Goal: Complete application form

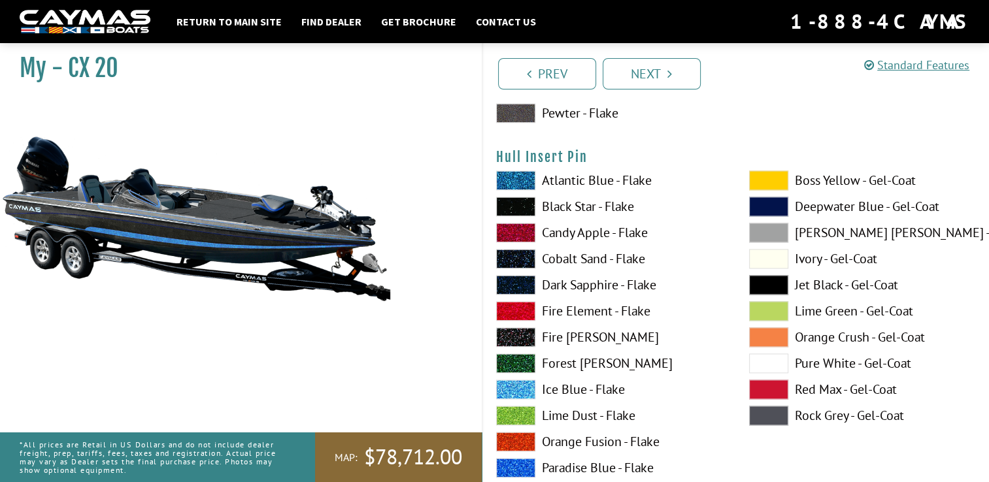
scroll to position [6759, 0]
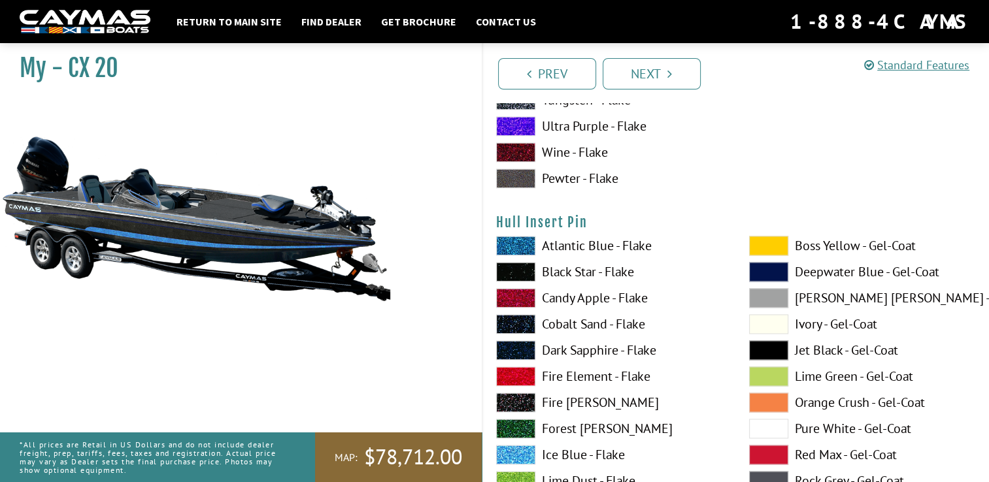
click at [777, 242] on span at bounding box center [768, 246] width 39 height 20
click at [514, 344] on span at bounding box center [515, 351] width 39 height 20
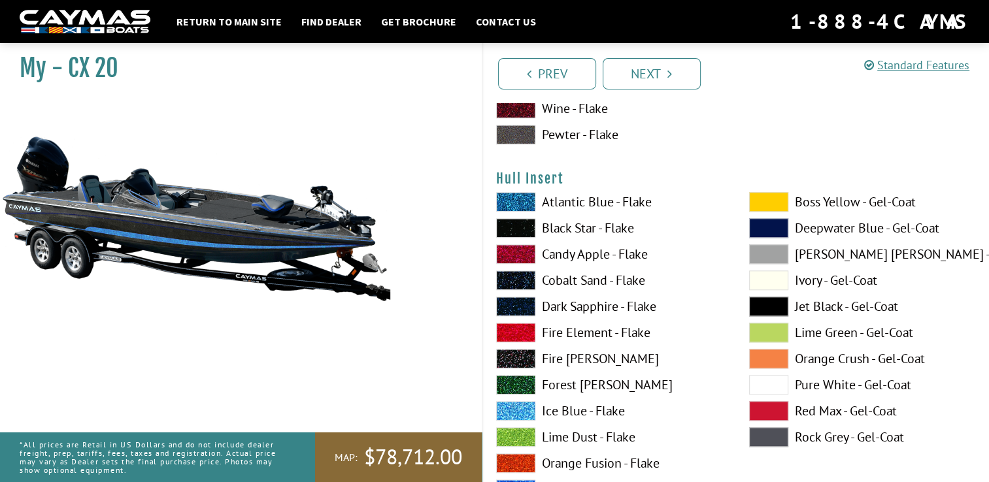
scroll to position [6236, 0]
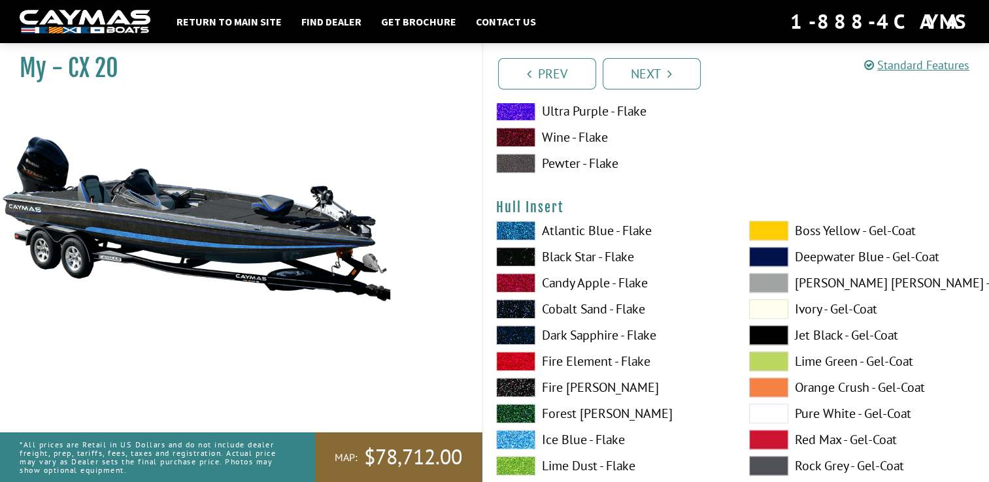
click at [521, 332] on span at bounding box center [515, 335] width 39 height 20
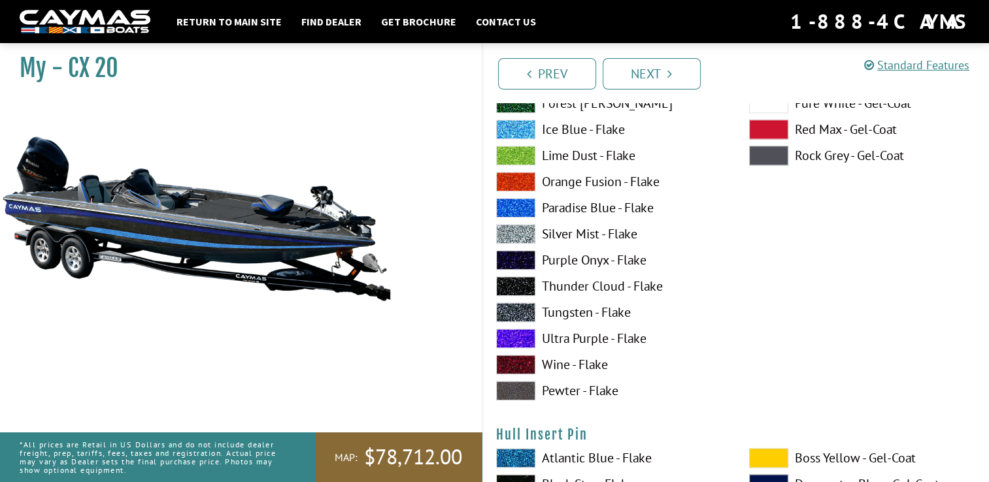
scroll to position [6563, 0]
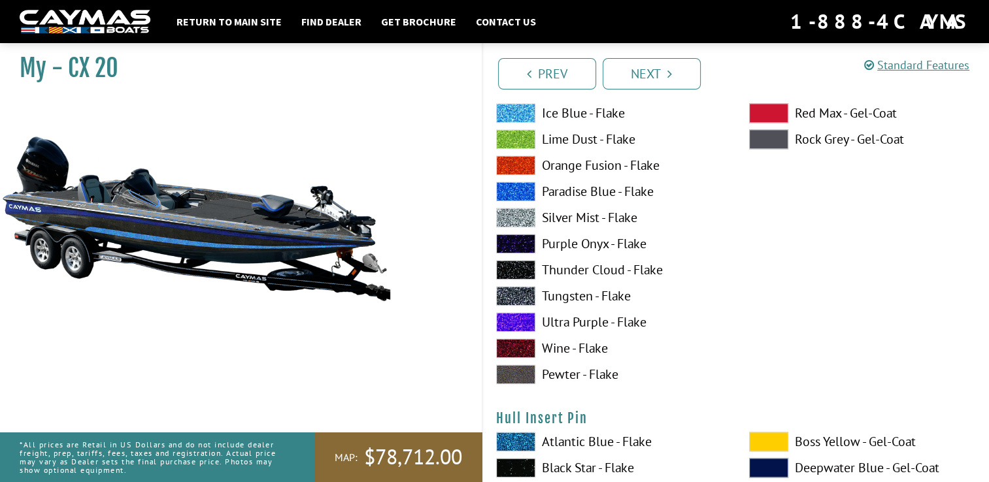
click at [522, 286] on span at bounding box center [515, 296] width 39 height 20
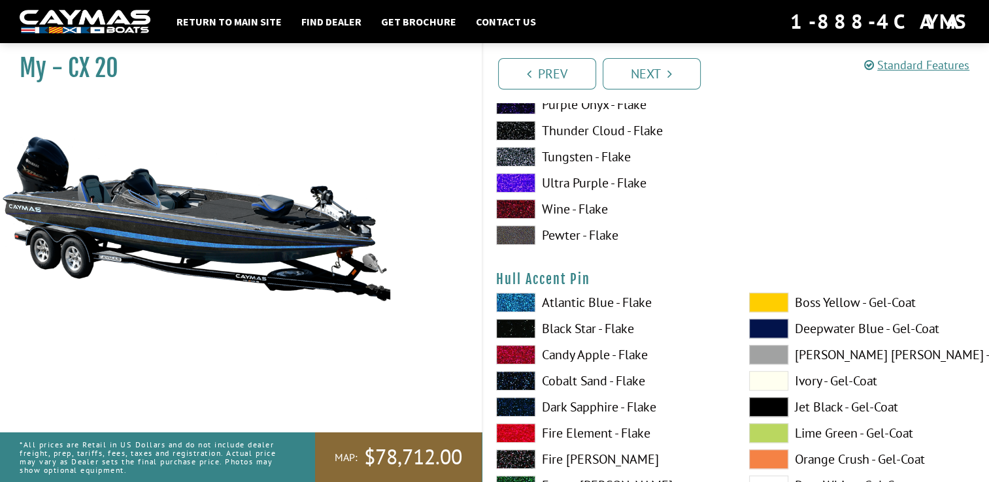
scroll to position [5648, 0]
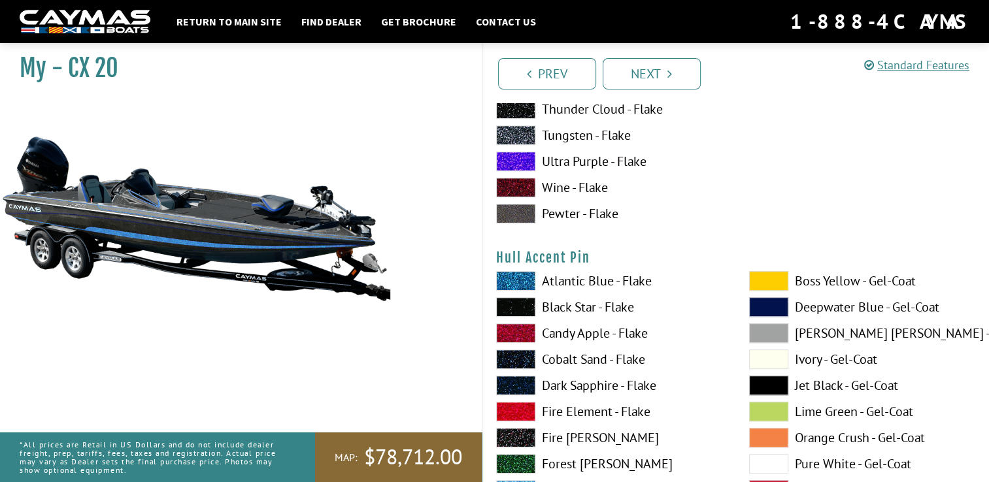
click at [759, 277] on span at bounding box center [768, 281] width 39 height 20
click at [514, 381] on span at bounding box center [515, 386] width 39 height 20
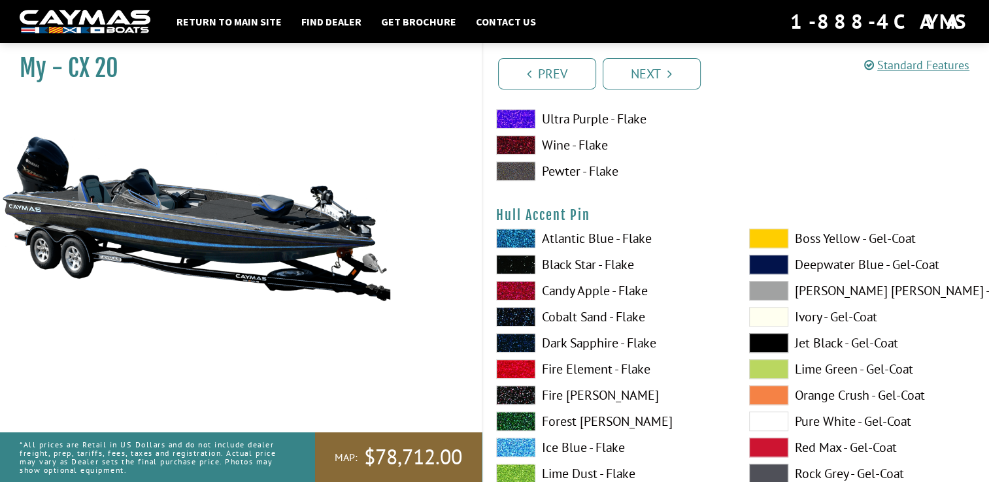
scroll to position [5713, 0]
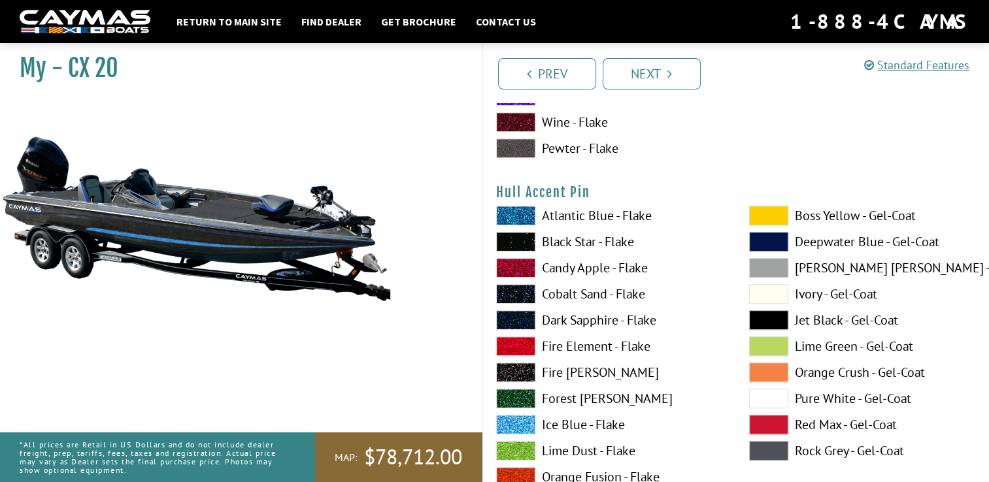
click at [511, 344] on span at bounding box center [515, 347] width 39 height 20
click at [514, 320] on span at bounding box center [515, 320] width 39 height 20
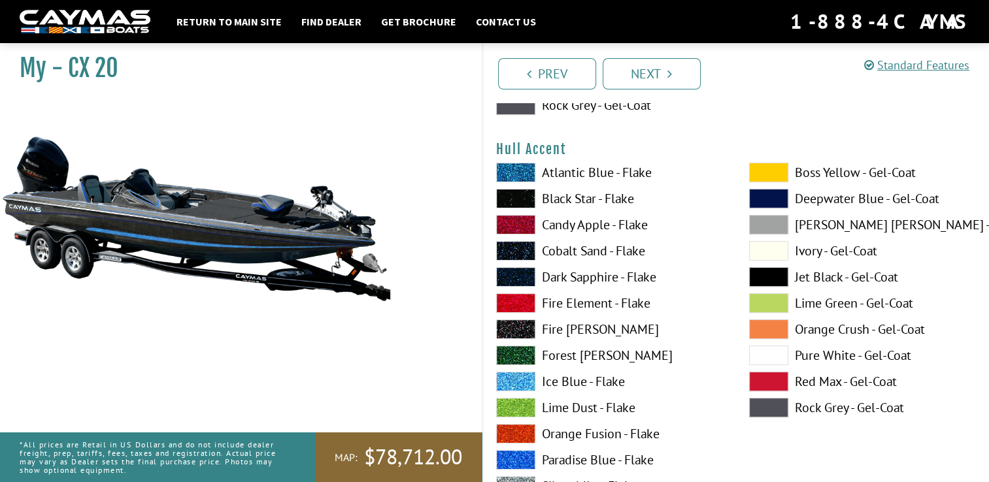
scroll to position [5256, 0]
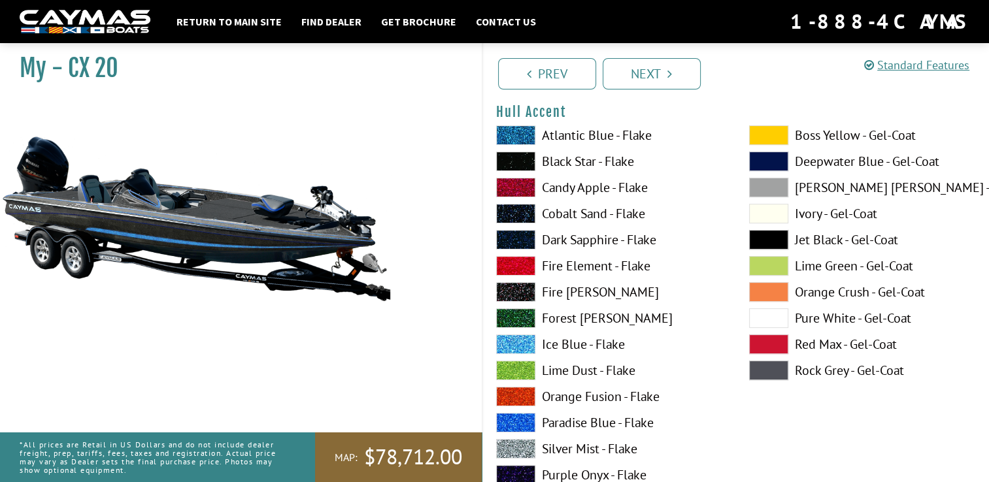
click at [509, 236] on span at bounding box center [515, 240] width 39 height 20
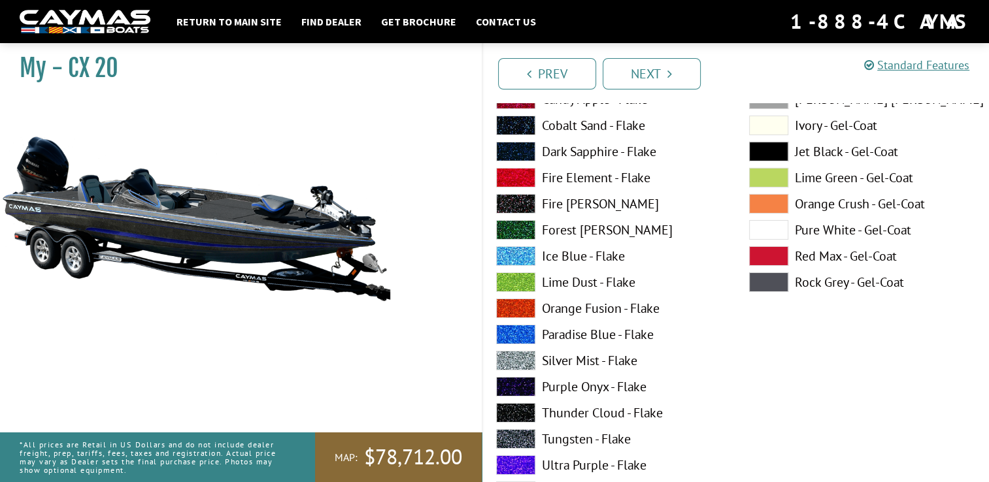
scroll to position [4537, 0]
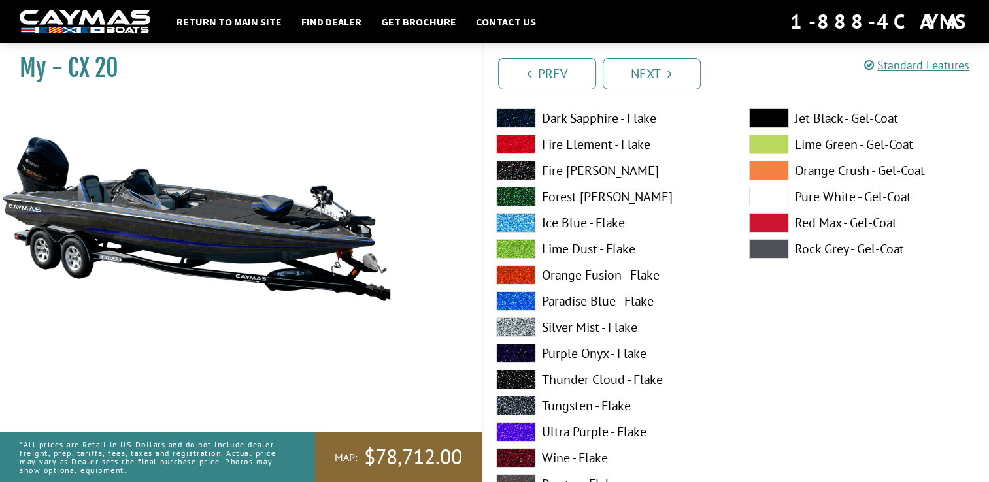
click at [518, 323] on span at bounding box center [515, 328] width 39 height 20
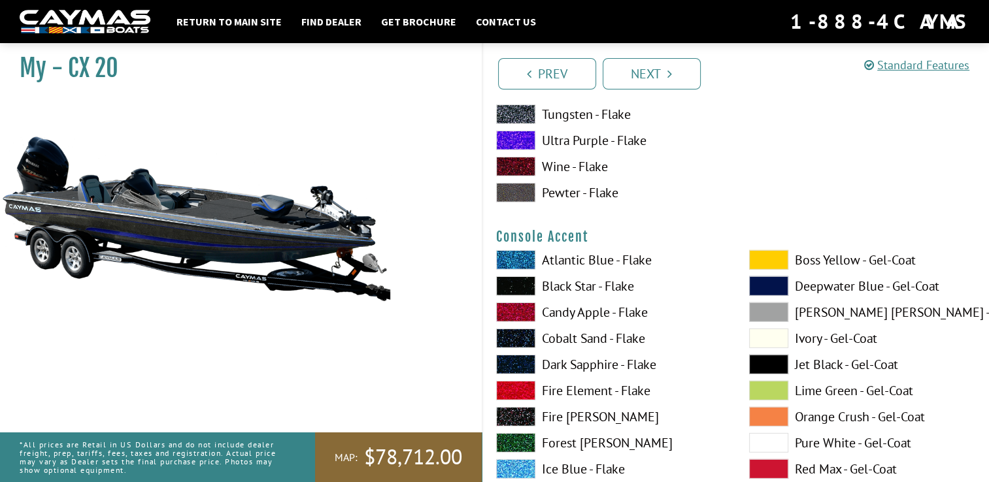
scroll to position [3818, 0]
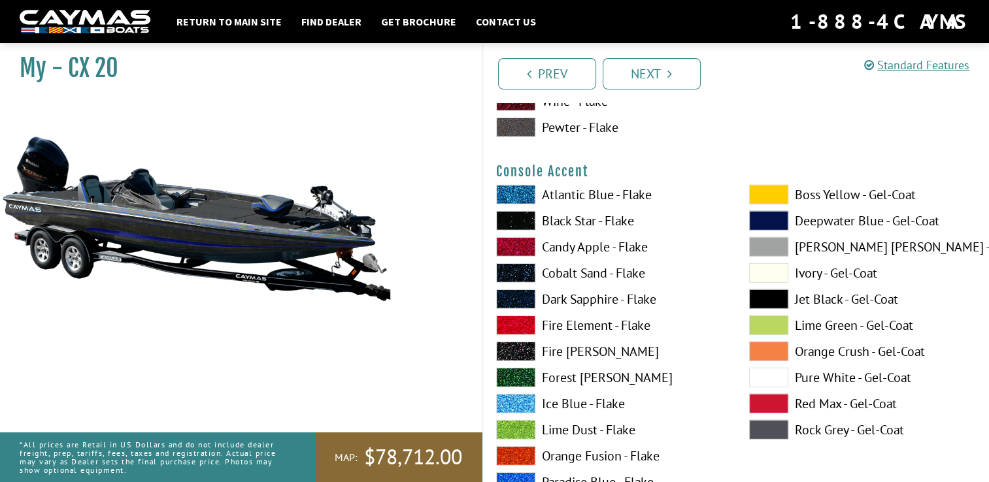
click at [518, 218] on span at bounding box center [515, 221] width 39 height 20
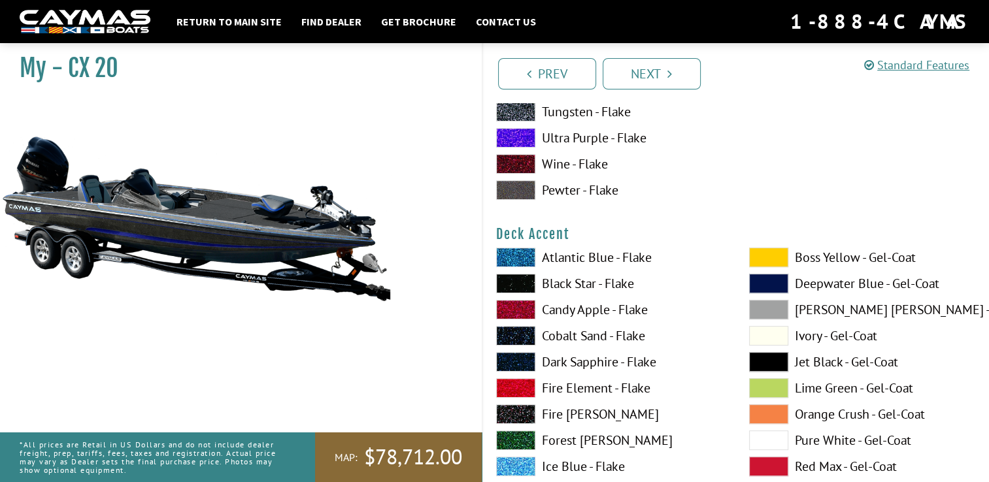
scroll to position [550, 0]
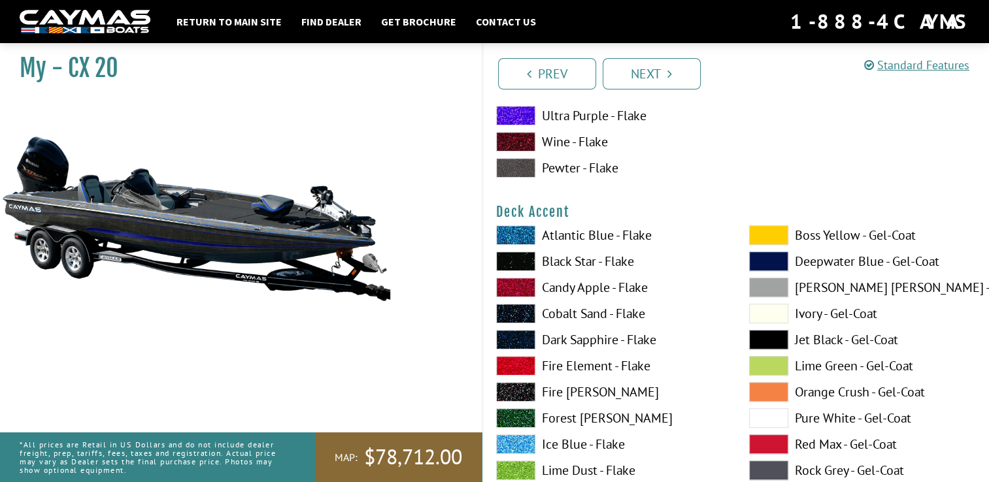
click at [516, 337] on span at bounding box center [515, 340] width 39 height 20
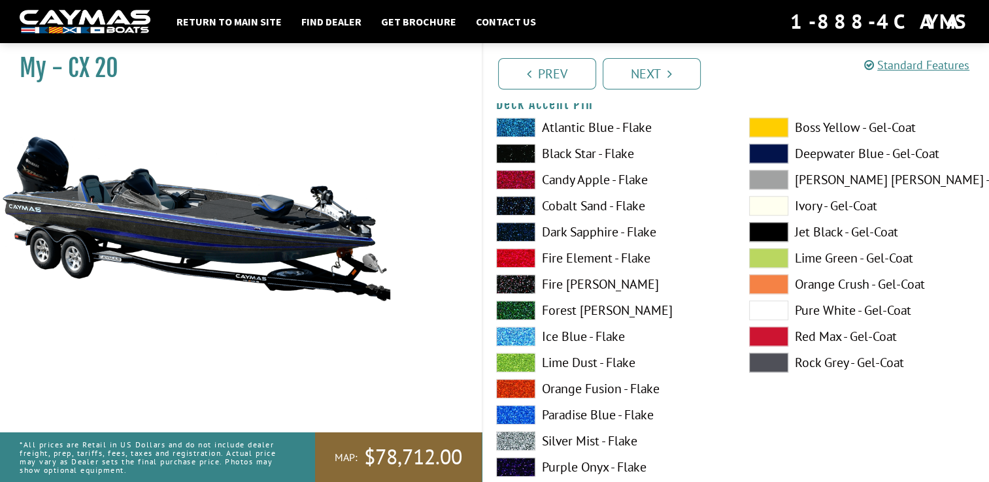
scroll to position [1203, 0]
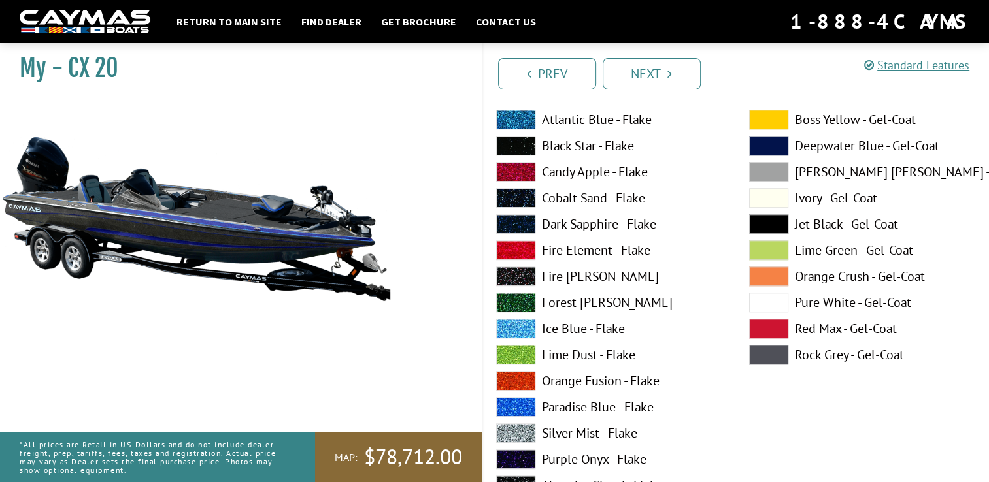
click at [514, 432] on span at bounding box center [515, 434] width 39 height 20
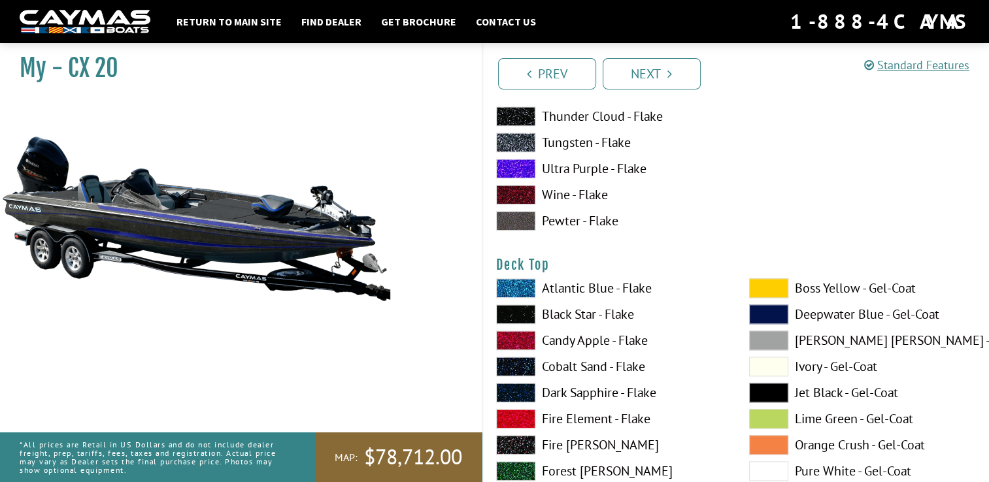
scroll to position [1595, 0]
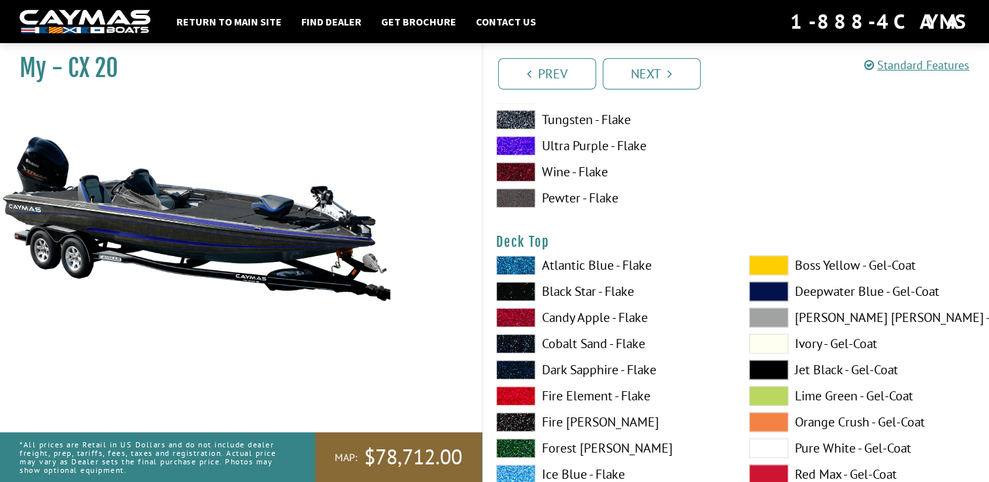
click at [514, 366] on span at bounding box center [515, 370] width 39 height 20
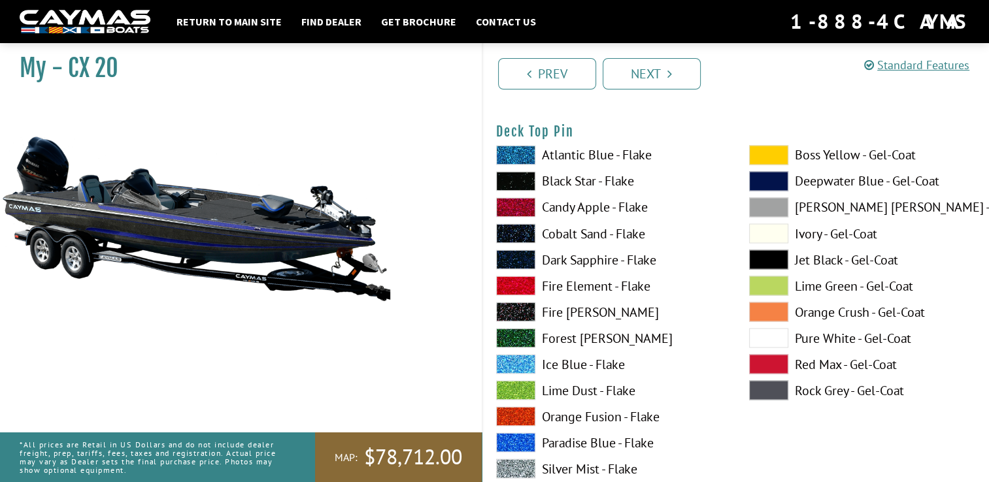
scroll to position [2249, 0]
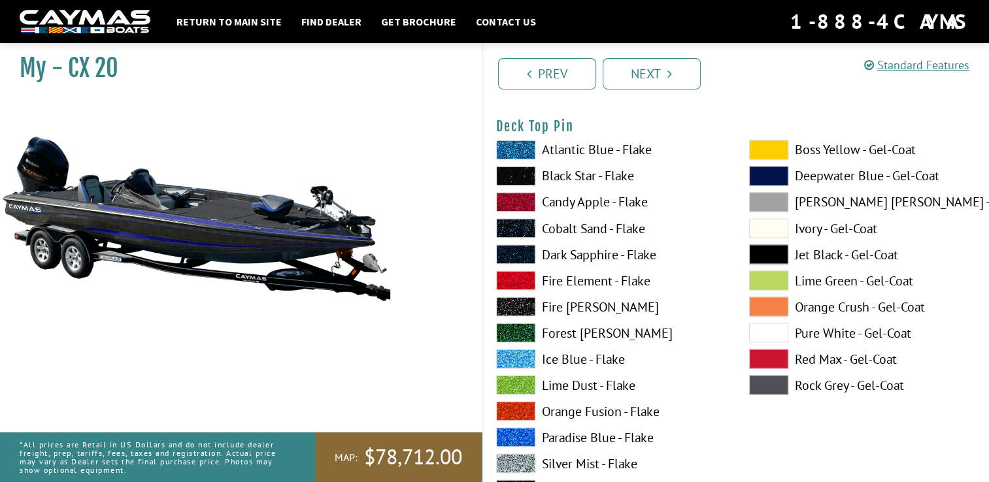
click at [518, 430] on span at bounding box center [515, 437] width 39 height 20
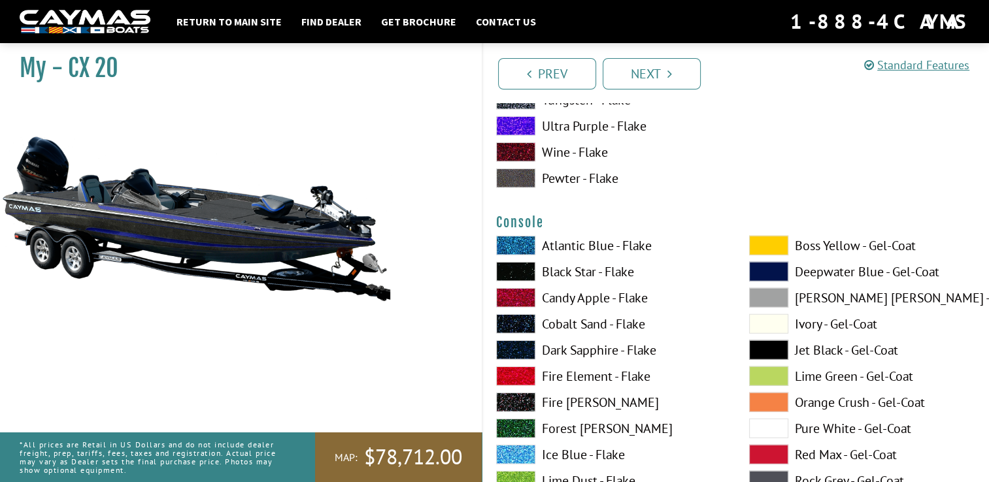
scroll to position [3229, 0]
click at [512, 346] on span at bounding box center [515, 350] width 39 height 20
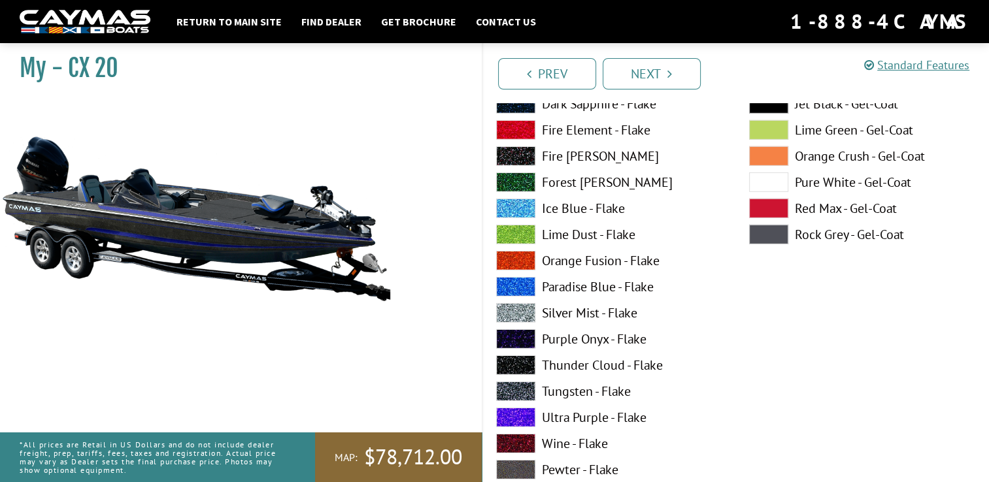
scroll to position [4014, 0]
click at [512, 393] on span at bounding box center [515, 391] width 39 height 20
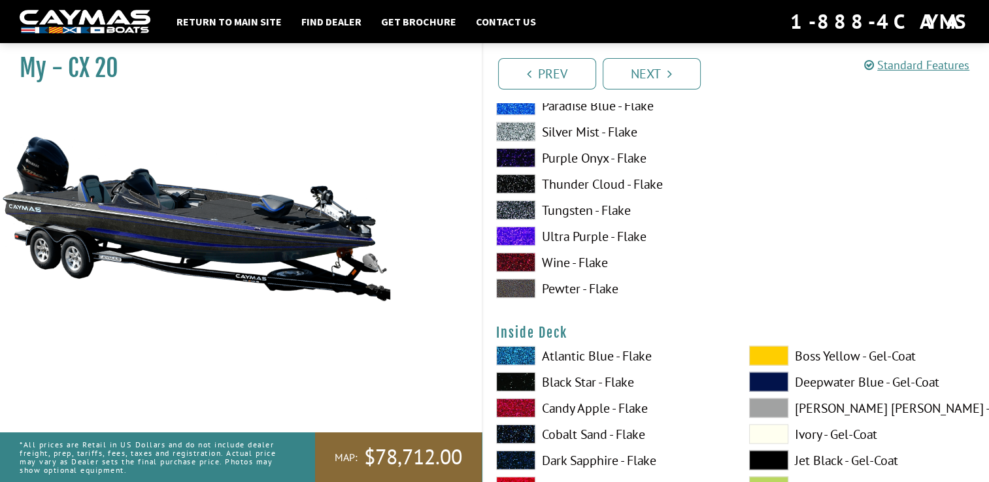
scroll to position [2576, 0]
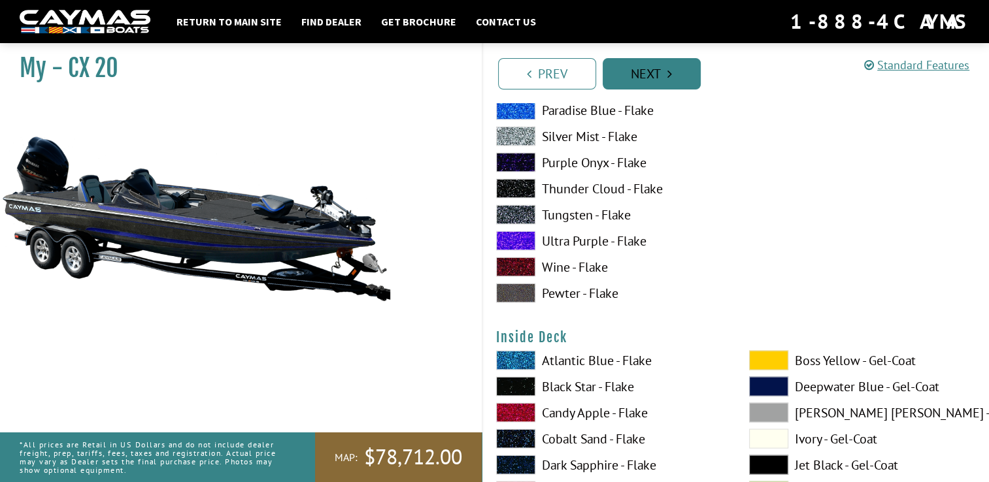
click at [661, 73] on link "Next" at bounding box center [652, 73] width 98 height 31
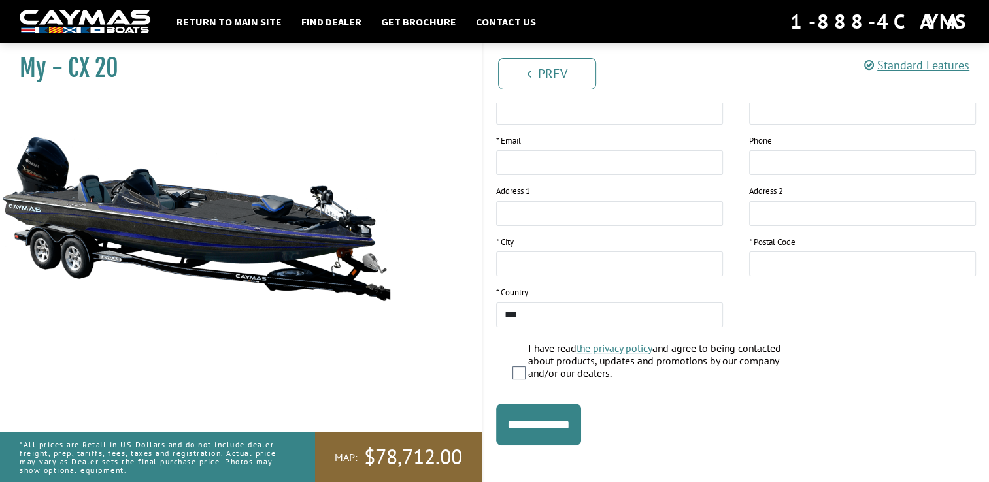
scroll to position [244, 0]
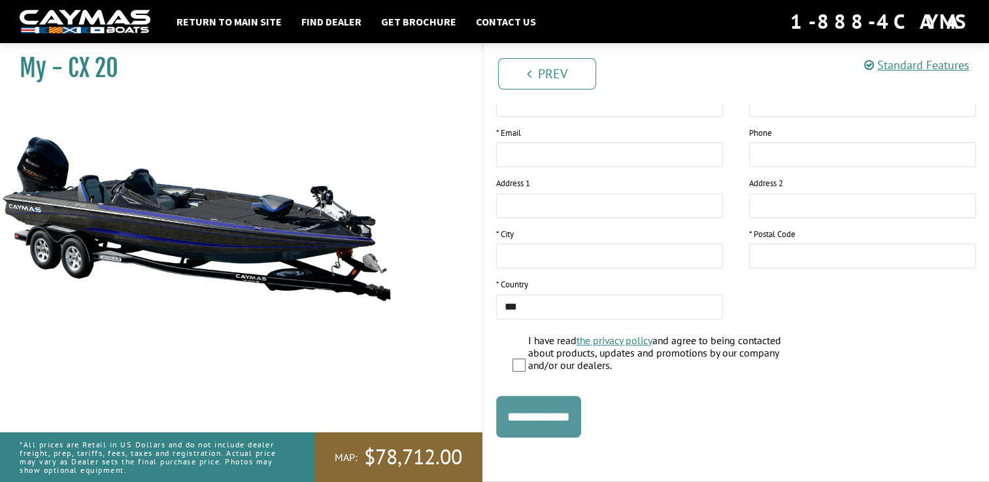
click at [573, 422] on input "**********" at bounding box center [538, 417] width 85 height 42
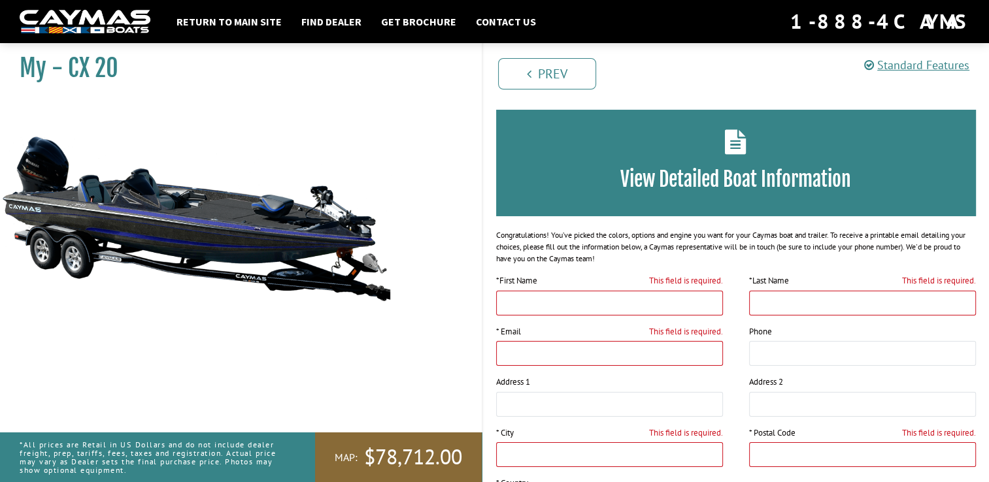
scroll to position [0, 0]
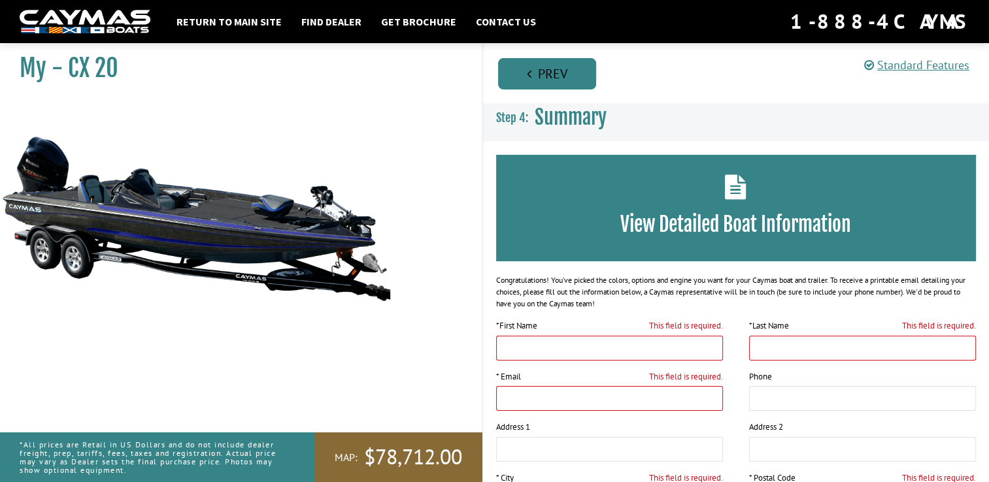
click at [565, 65] on link "Prev" at bounding box center [547, 73] width 98 height 31
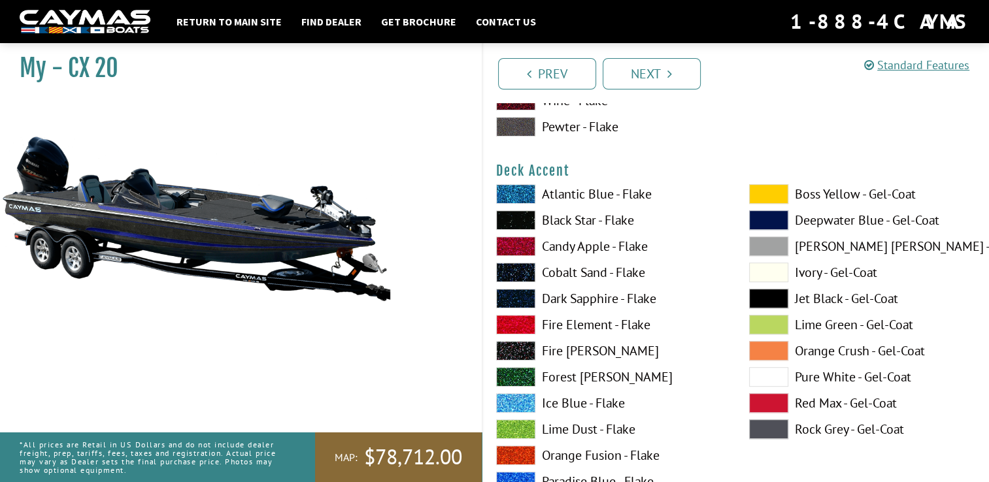
scroll to position [588, 0]
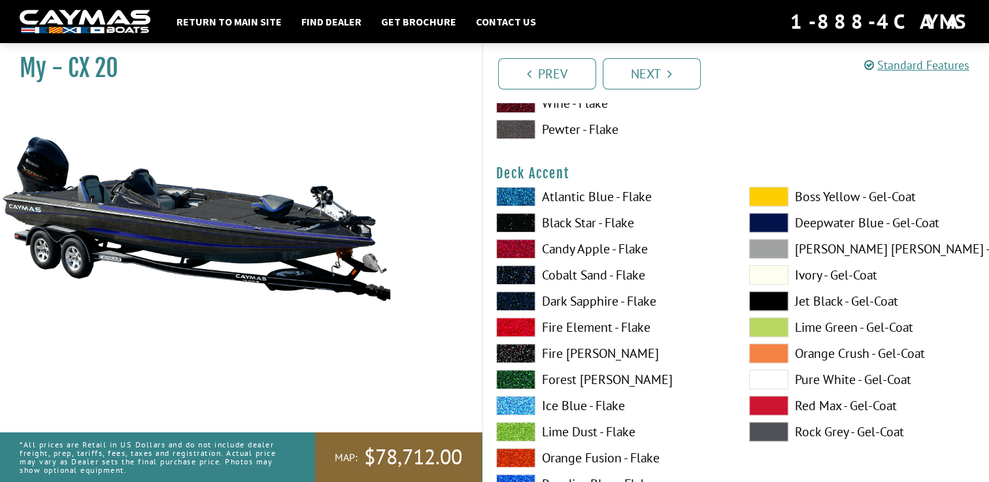
click at [520, 221] on span at bounding box center [515, 223] width 39 height 20
click at [771, 297] on span at bounding box center [768, 302] width 39 height 20
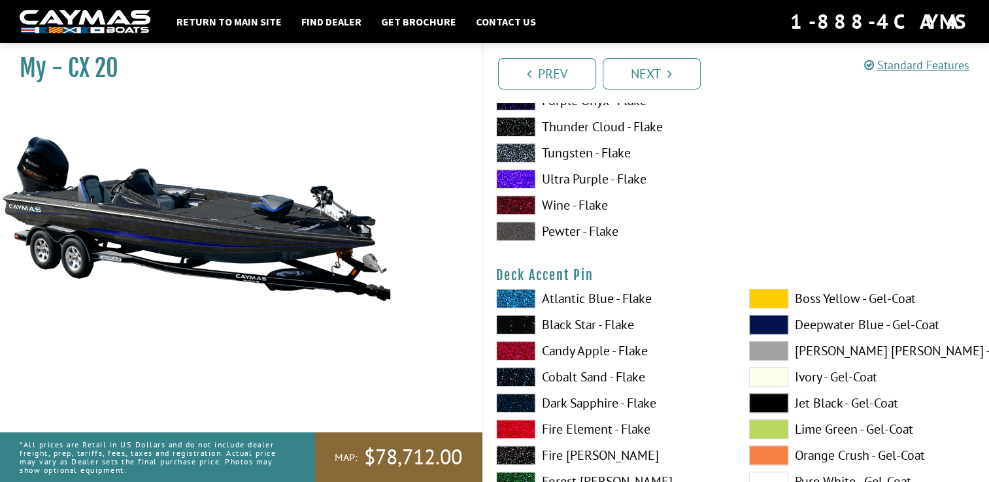
scroll to position [1046, 0]
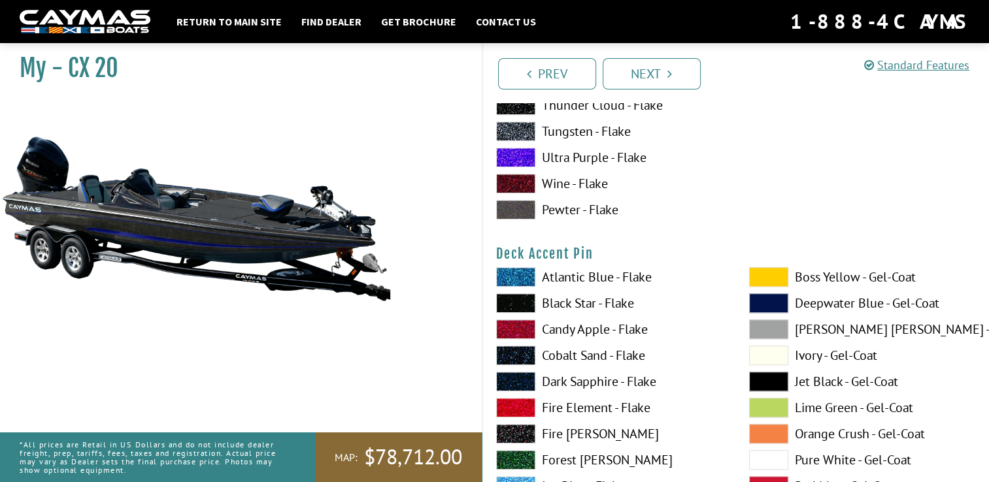
click at [512, 277] on span at bounding box center [515, 277] width 39 height 20
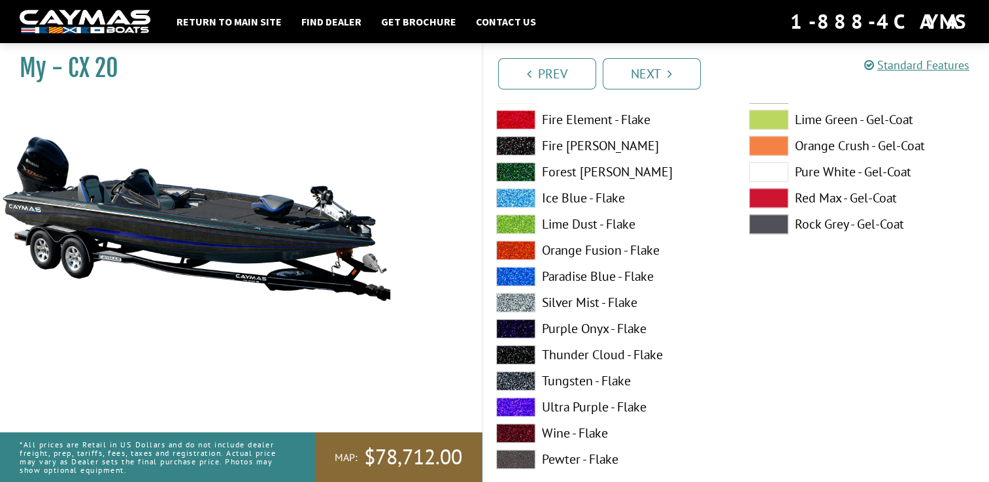
scroll to position [1895, 0]
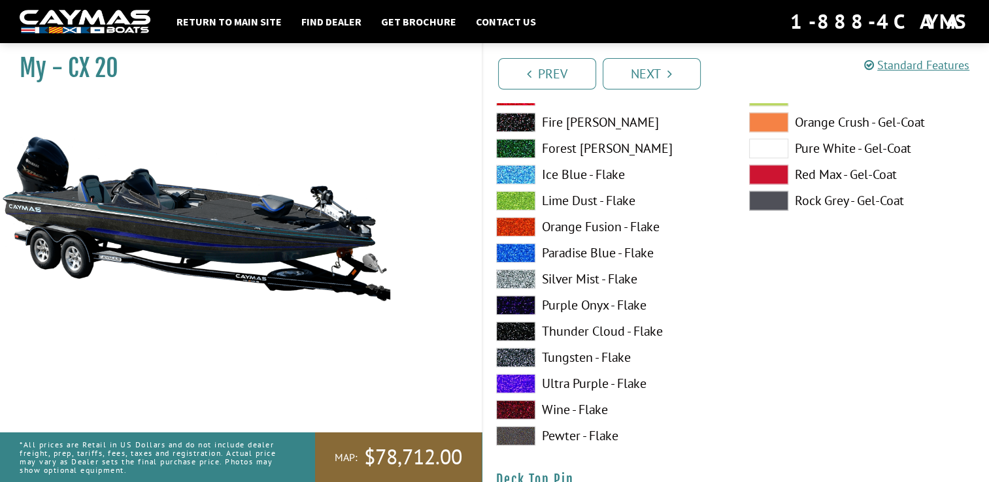
click at [516, 354] on span at bounding box center [515, 358] width 39 height 20
click at [516, 353] on span at bounding box center [515, 358] width 39 height 20
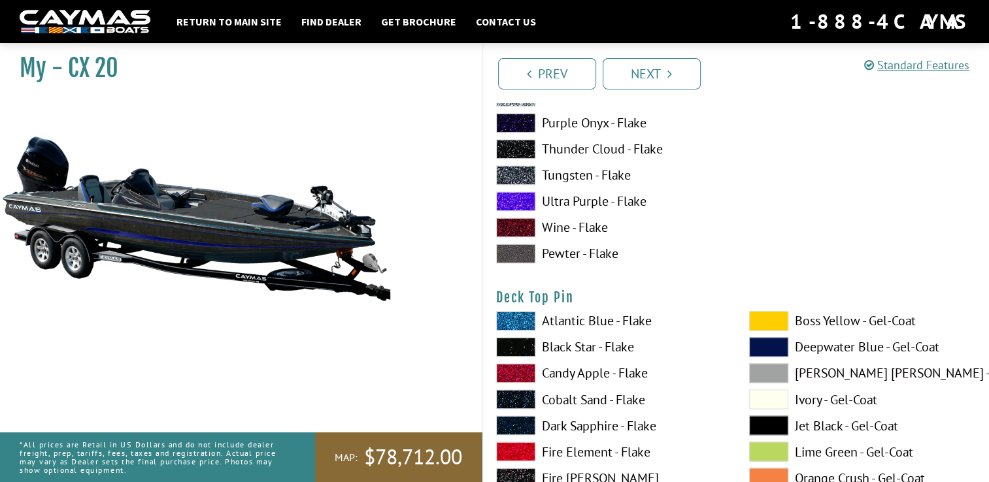
scroll to position [2091, 0]
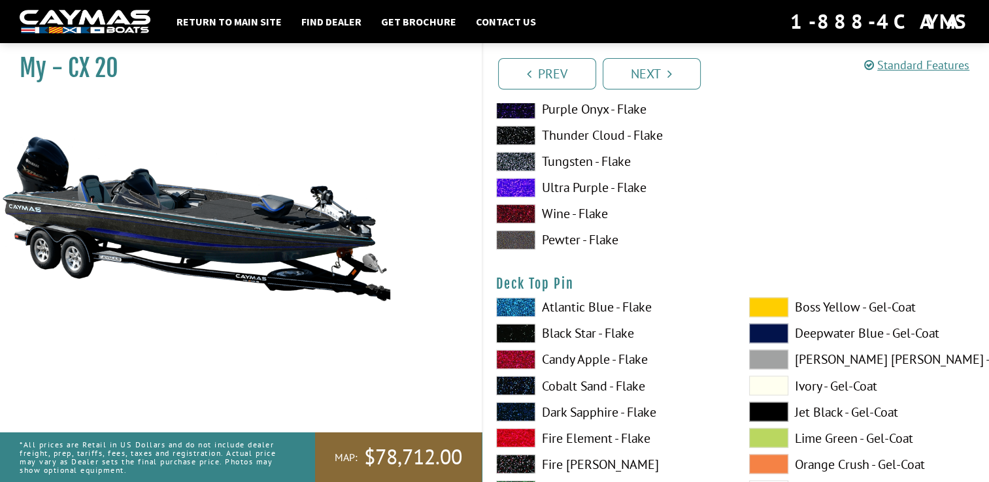
click at [518, 307] on span at bounding box center [515, 307] width 39 height 20
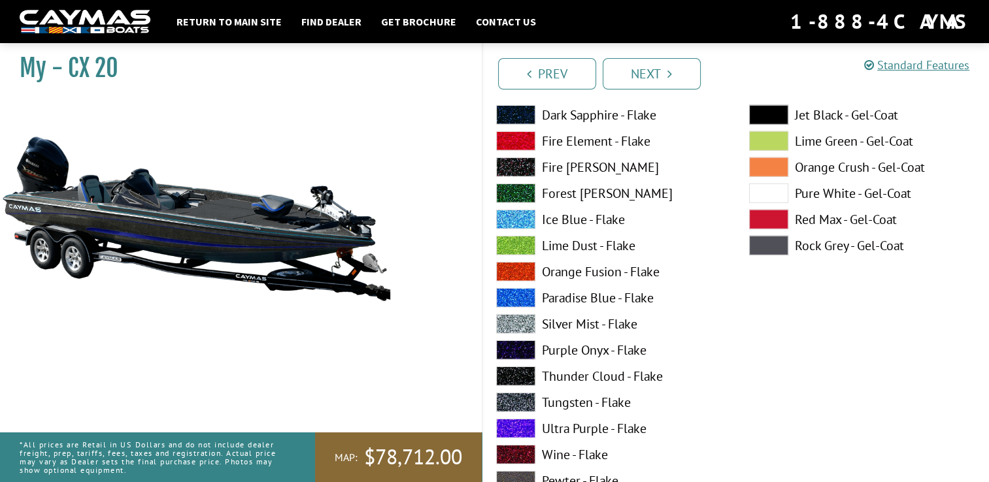
scroll to position [3529, 0]
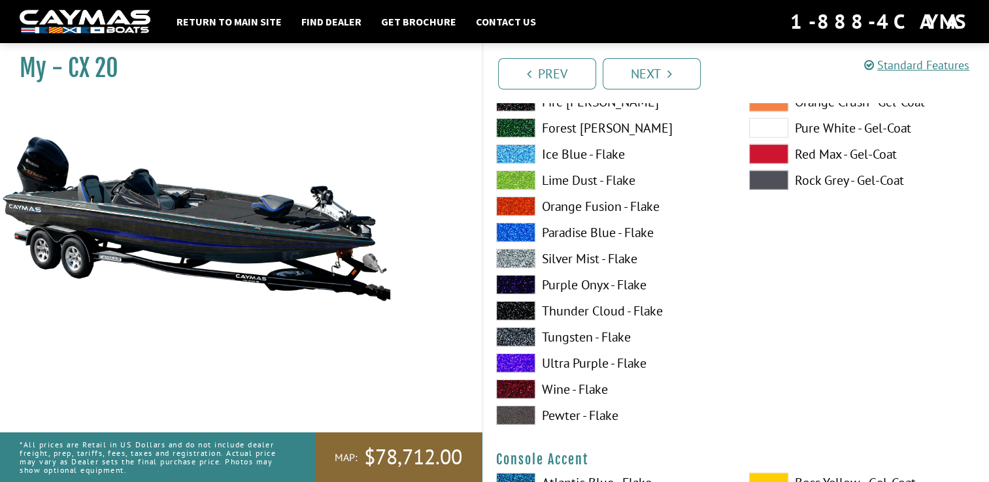
click at [519, 335] on span at bounding box center [515, 337] width 39 height 20
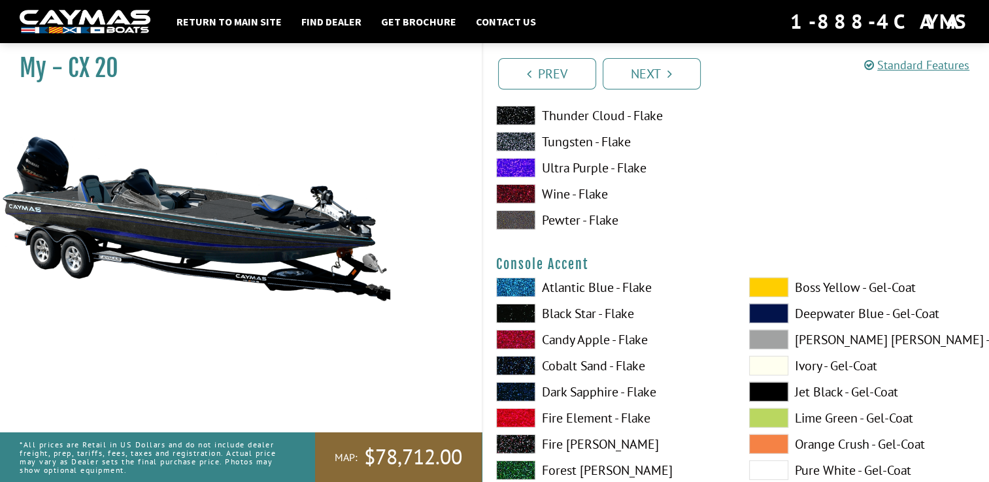
scroll to position [3725, 0]
click at [763, 390] on span at bounding box center [768, 392] width 39 height 20
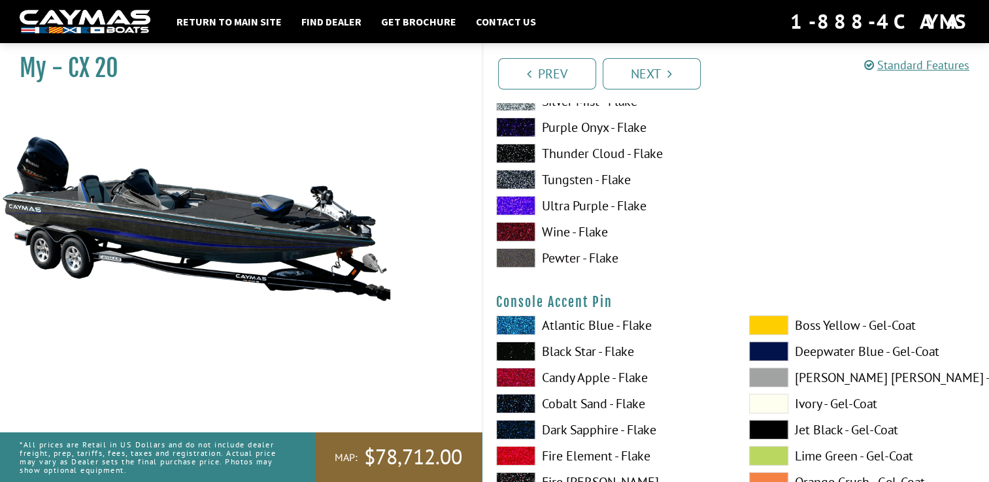
scroll to position [4248, 0]
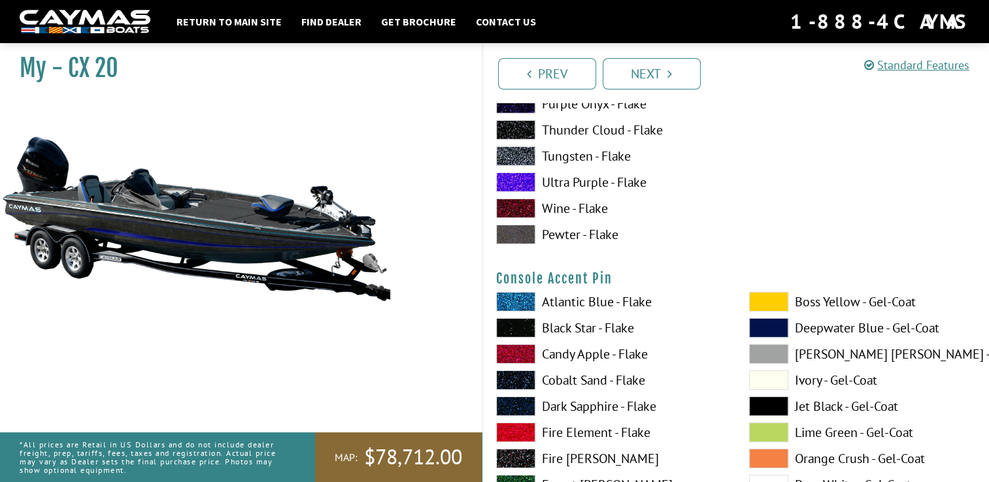
click at [524, 302] on span at bounding box center [515, 302] width 39 height 20
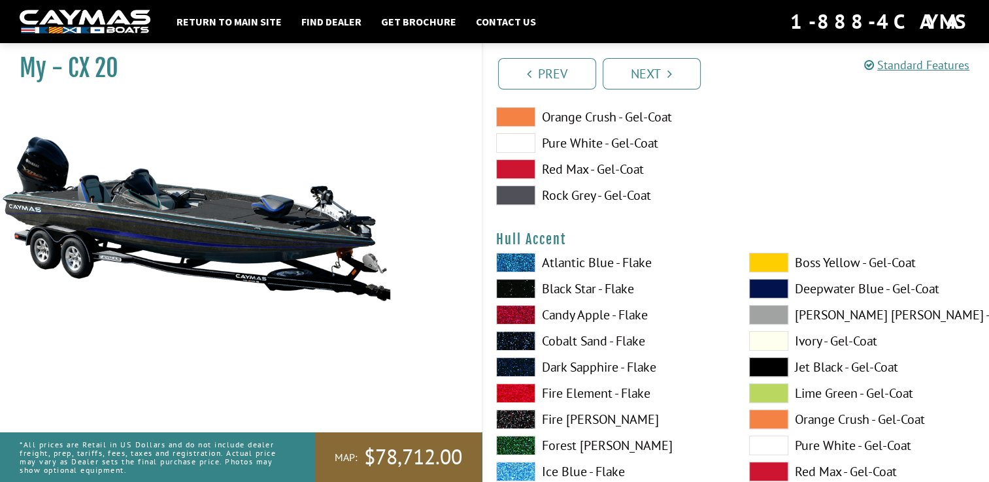
scroll to position [5163, 0]
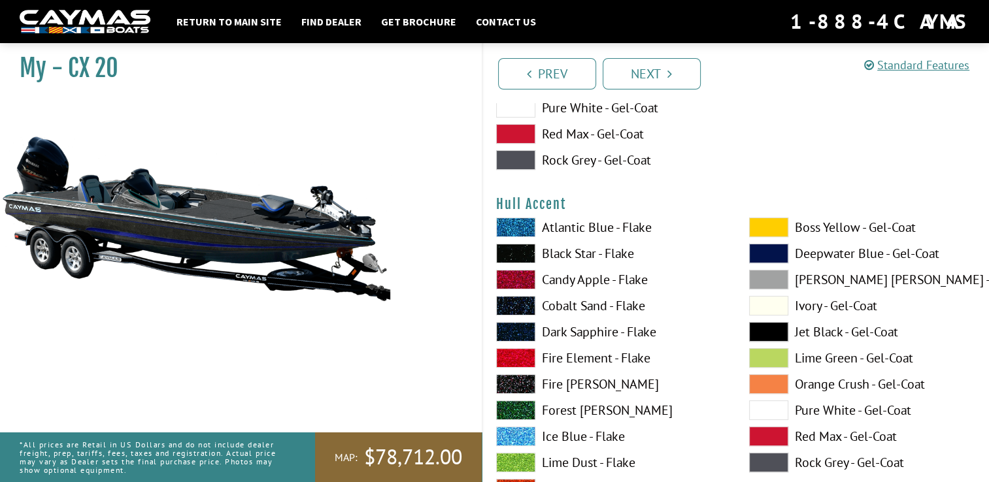
click at [759, 224] on span at bounding box center [768, 228] width 39 height 20
click at [776, 329] on span at bounding box center [768, 332] width 39 height 20
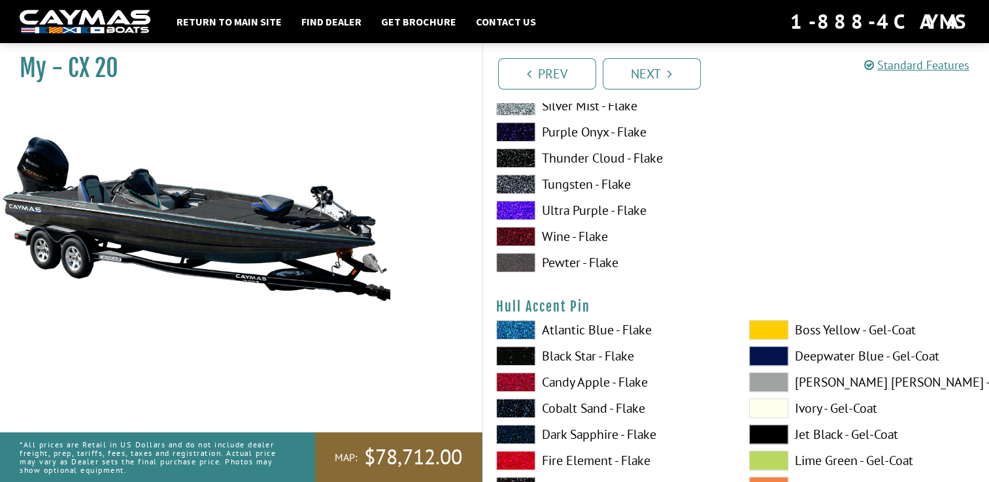
scroll to position [5621, 0]
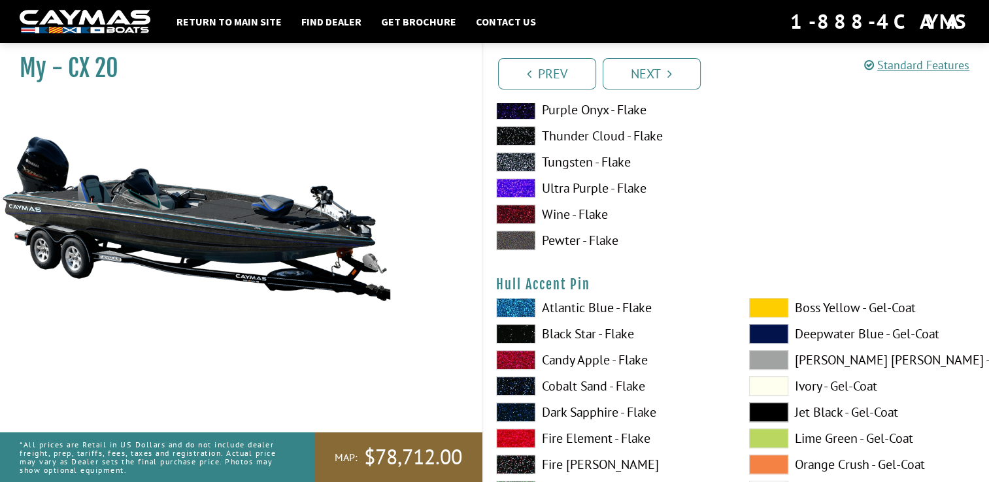
click at [516, 304] on span at bounding box center [515, 308] width 39 height 20
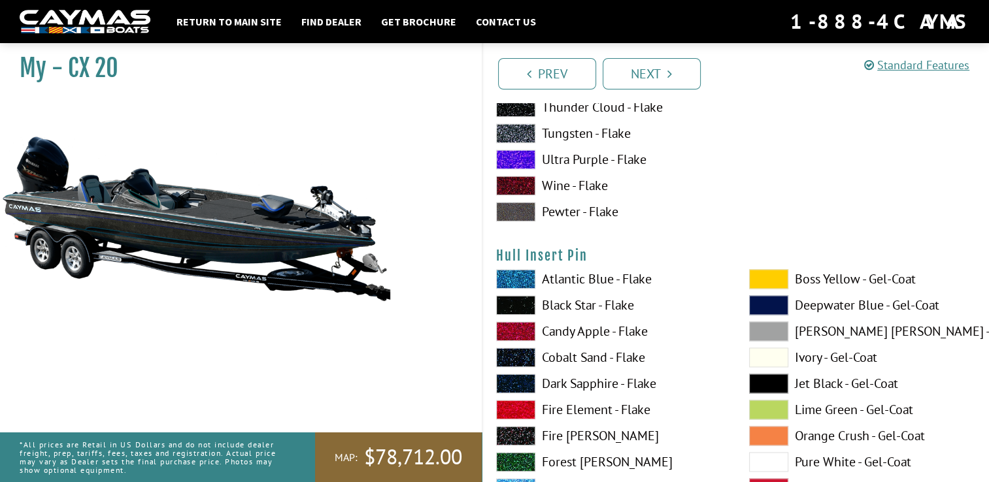
scroll to position [6732, 0]
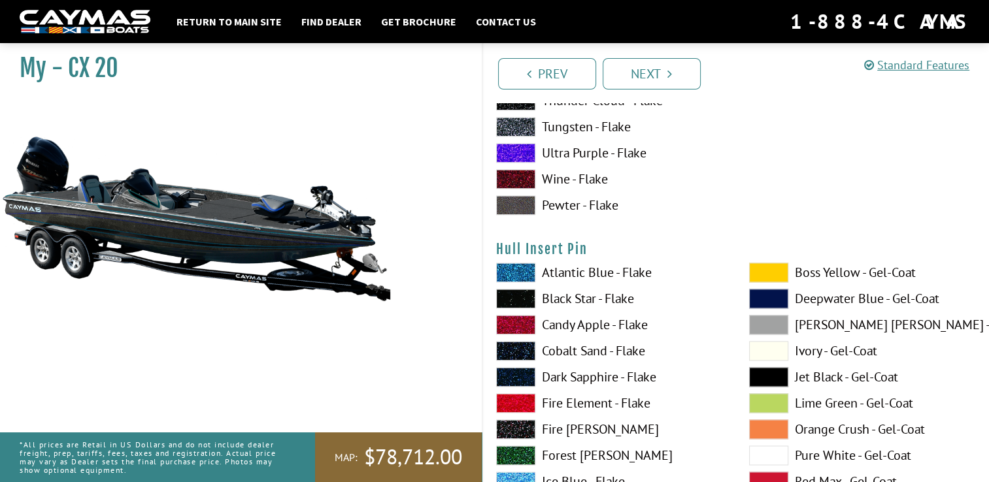
click at [508, 267] on span at bounding box center [515, 273] width 39 height 20
click at [518, 375] on span at bounding box center [515, 377] width 39 height 20
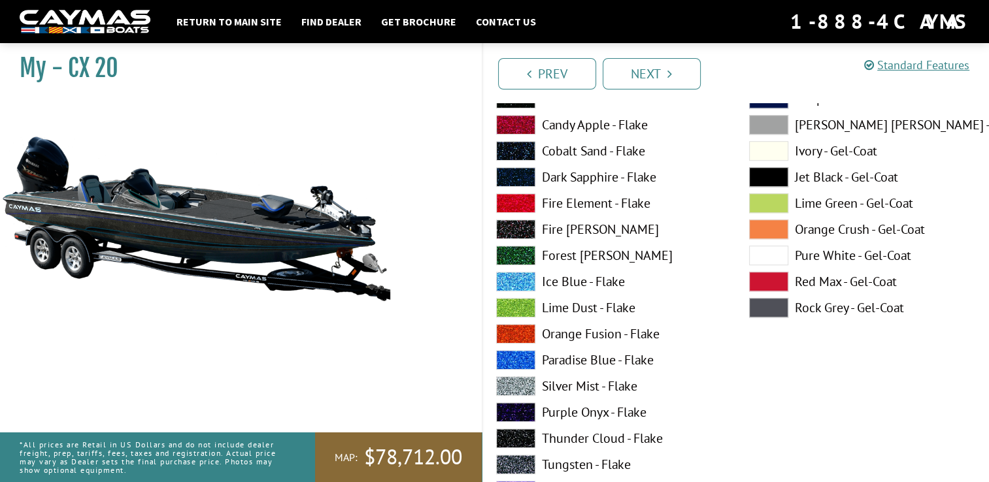
scroll to position [5909, 0]
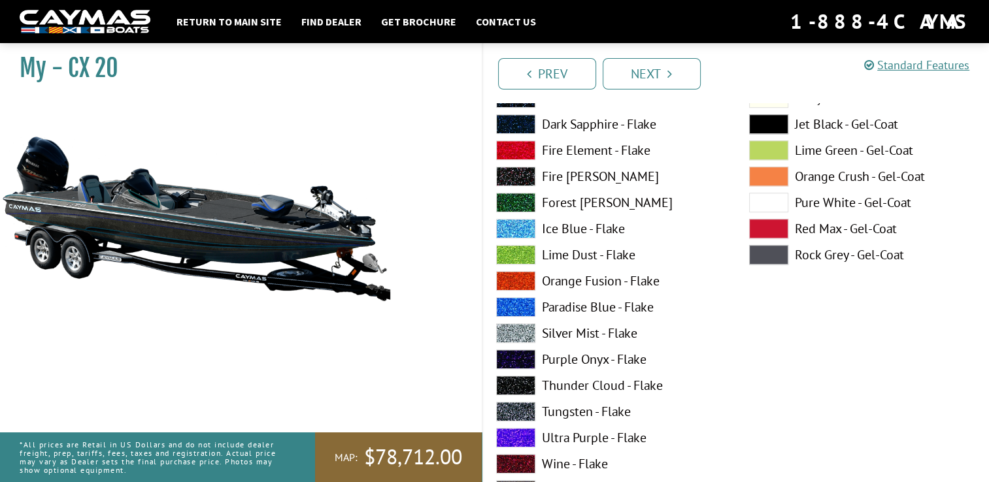
click at [506, 320] on div "Atlantic Blue - Flake Black Star - Flake Candy Apple - Flake Cobalt Sand - Flak…" at bounding box center [609, 258] width 253 height 497
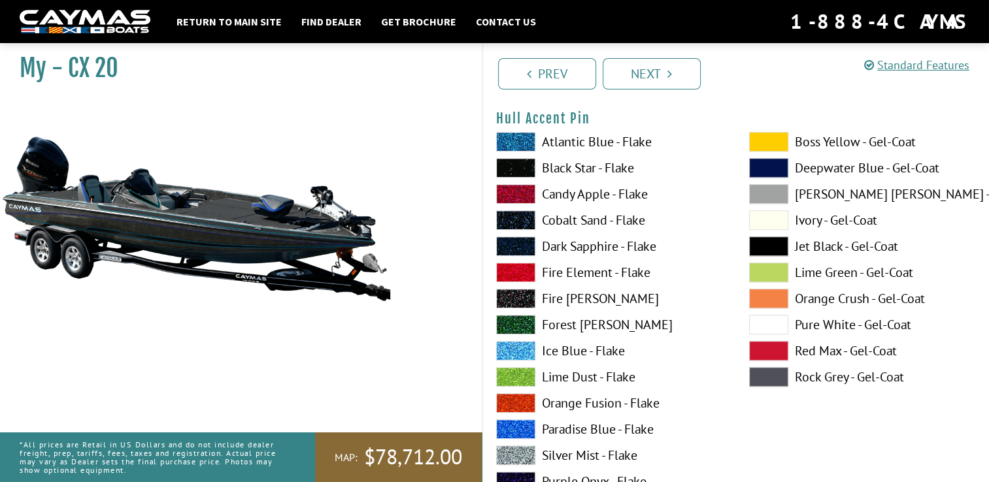
scroll to position [5778, 0]
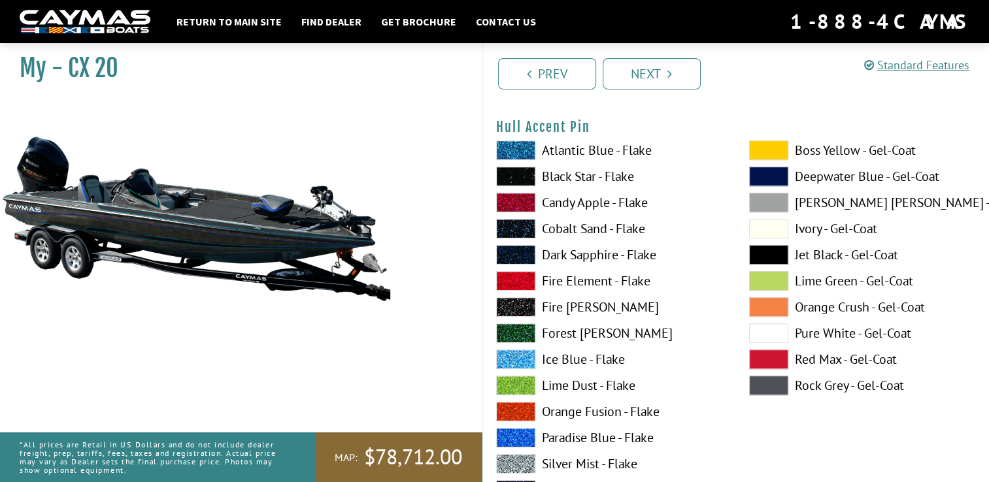
click at [510, 459] on span at bounding box center [515, 464] width 39 height 20
click at [514, 150] on span at bounding box center [515, 151] width 39 height 20
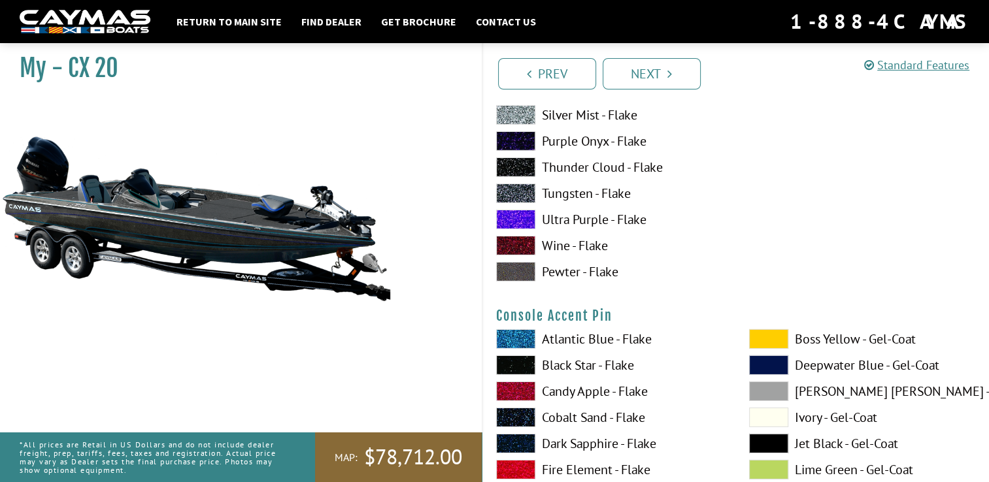
scroll to position [4210, 0]
